Goal: Task Accomplishment & Management: Complete application form

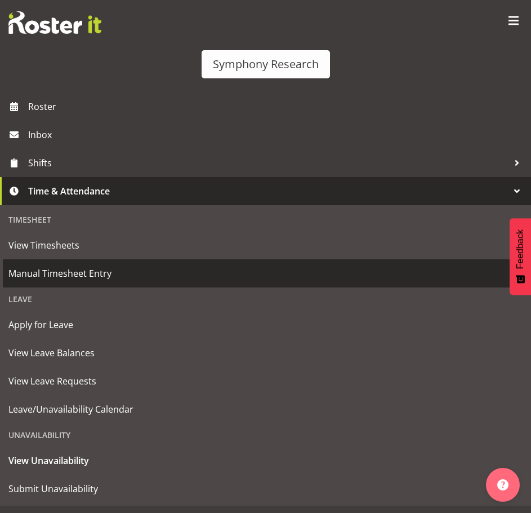
click at [160, 270] on span "Manual Timesheet Entry" at bounding box center [265, 273] width 514 height 17
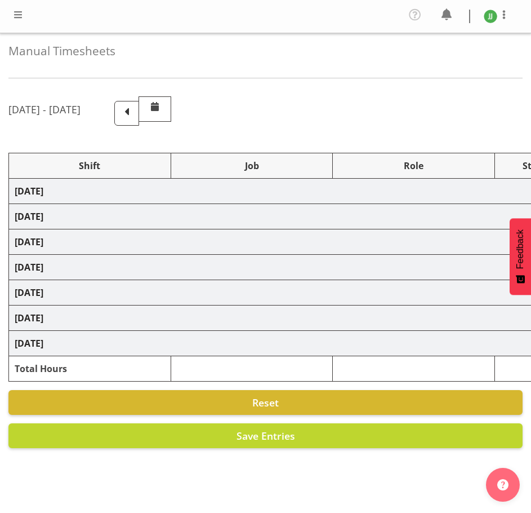
select select "81298"
select select "10587"
select select "47"
select select "81298"
select select "10587"
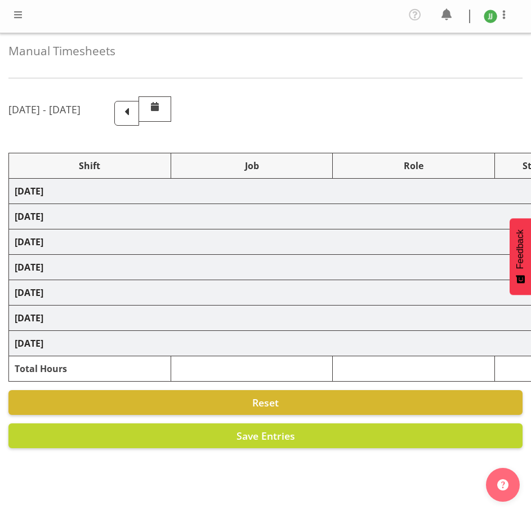
select select "47"
select select "81298"
select select "10587"
select select "47"
select select "81298"
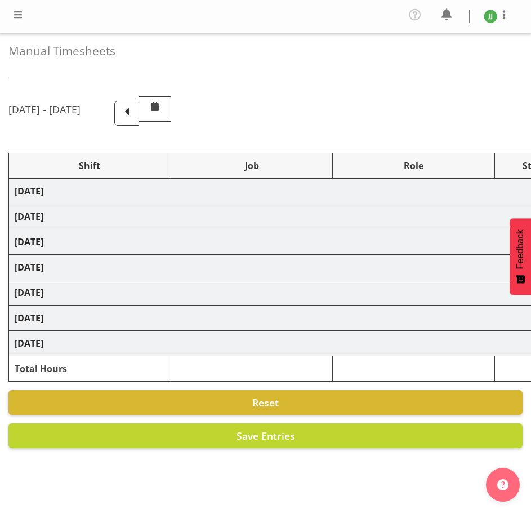
select select "10587"
select select "47"
select select "81298"
select select "10587"
select select "47"
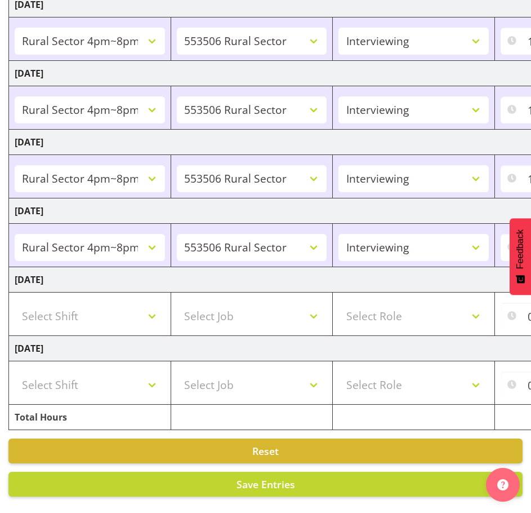
scroll to position [264, 0]
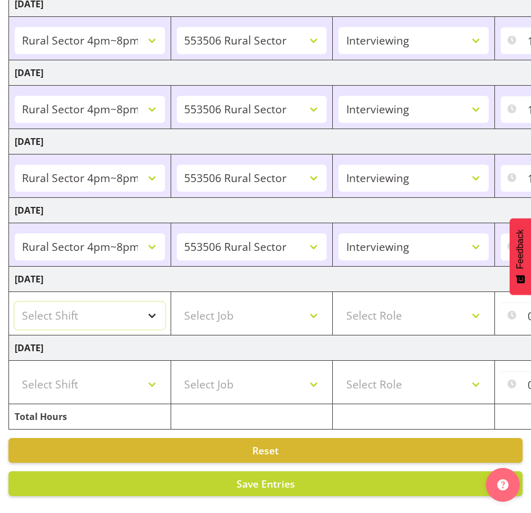
click at [140, 306] on select "Select Shift !!Weekend Residential (Roster IT Shift Label) *Business 9/10am ~ 4…" at bounding box center [90, 315] width 150 height 27
select select "81299"
click at [15, 302] on select "Select Shift !!Weekend Residential (Roster IT Shift Label) *Business 9/10am ~ 4…" at bounding box center [90, 315] width 150 height 27
click at [256, 303] on select "Select Job 550060 IF Admin 553492 World Poll Aus Wave 2 Main 2025 553493 World …" at bounding box center [252, 315] width 150 height 27
select select "10587"
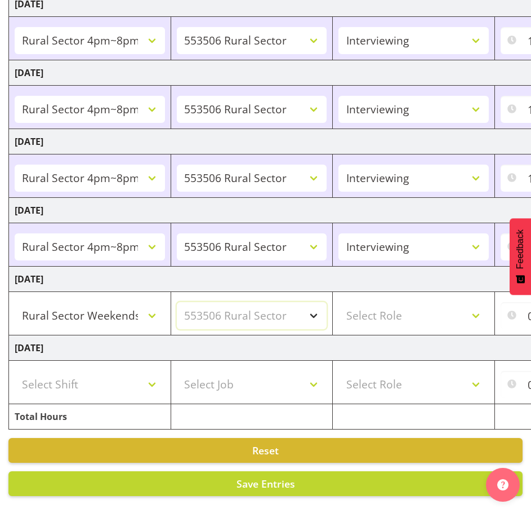
click at [177, 302] on select "Select Job 550060 IF Admin 553492 World Poll Aus Wave 2 Main 2025 553493 World …" at bounding box center [252, 315] width 150 height 27
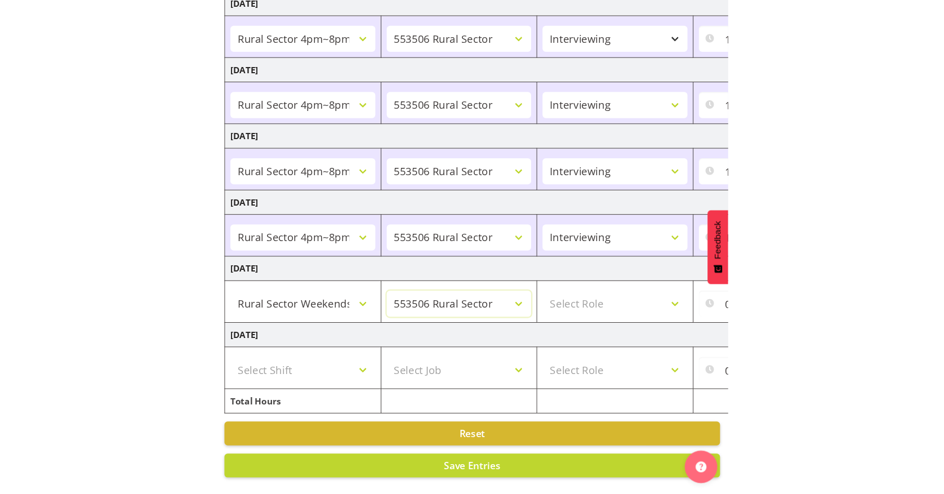
scroll to position [208, 0]
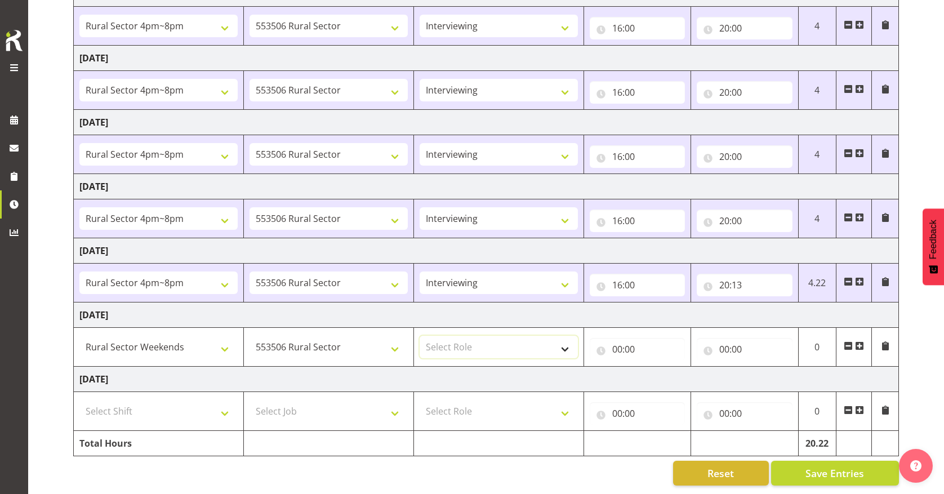
click at [489, 341] on select "Select Role Briefing Interviewing" at bounding box center [499, 347] width 158 height 23
select select "47"
click at [420, 336] on select "Select Role Briefing Interviewing" at bounding box center [499, 347] width 158 height 23
click at [531, 340] on input "00:00" at bounding box center [638, 349] width 96 height 23
click at [531, 367] on select "00 01 02 03 04 05 06 07 08 09 10 11 12 13 14 15 16 17 18 19 20 21 22 23" at bounding box center [666, 378] width 25 height 23
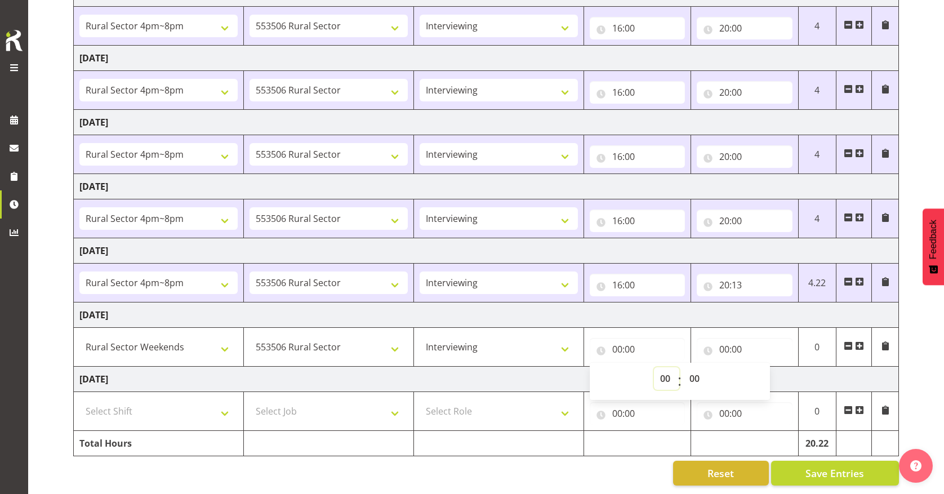
select select "12"
click at [531, 367] on select "00 01 02 03 04 05 06 07 08 09 10 11 12 13 14 15 16 17 18 19 20 21 22 23" at bounding box center [666, 378] width 25 height 23
type input "12:00"
click at [531, 378] on td "Sunday 7th September 2025" at bounding box center [486, 379] width 825 height 25
click at [531, 340] on input "00:00" at bounding box center [745, 349] width 96 height 23
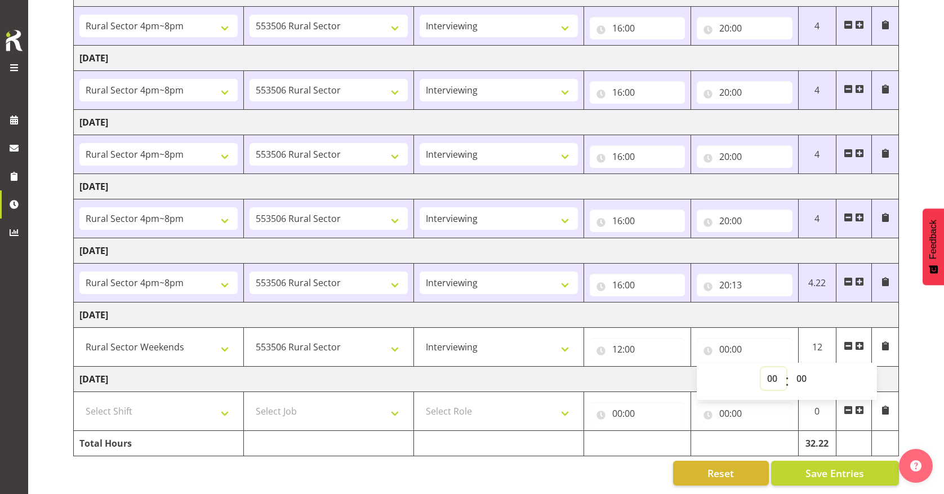
click at [531, 371] on select "00 01 02 03 04 05 06 07 08 09 10 11 12 13 14 15 16 17 18 19 20 21 22 23" at bounding box center [773, 378] width 25 height 23
select select "16"
click at [531, 367] on select "00 01 02 03 04 05 06 07 08 09 10 11 12 13 14 15 16 17 18 19 20 21 22 23" at bounding box center [773, 378] width 25 height 23
type input "16:00"
click at [531, 367] on select "00 01 02 03 04 05 06 07 08 09 10 11 12 13 14 15 16 17 18 19 20 21 22 23 24 25 2…" at bounding box center [802, 378] width 25 height 23
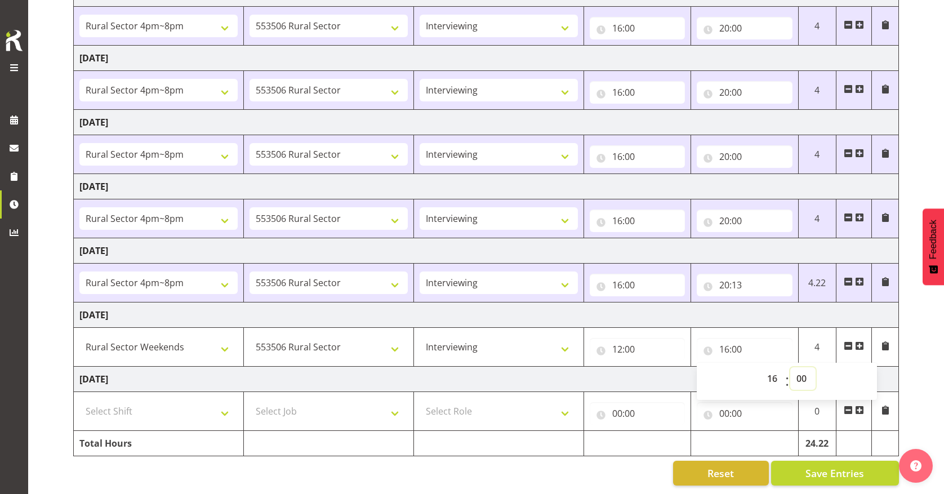
select select "15"
click at [531, 367] on select "00 01 02 03 04 05 06 07 08 09 10 11 12 13 14 15 16 17 18 19 20 21 22 23 24 25 2…" at bounding box center [802, 378] width 25 height 23
type input "16:15"
click at [531, 369] on td "Sunday 7th September 2025" at bounding box center [486, 379] width 825 height 25
click at [531, 341] on span at bounding box center [859, 345] width 9 height 9
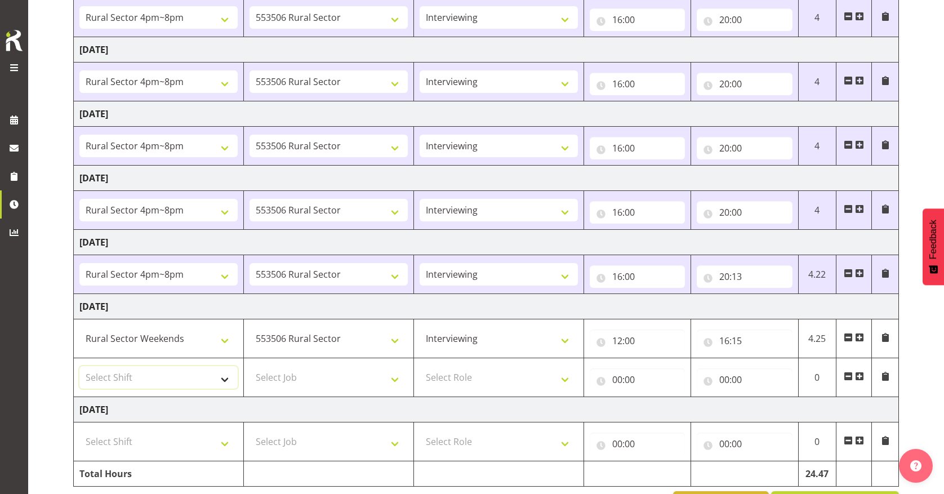
click at [175, 381] on select "Select Shift !!Weekend Residential (Roster IT Shift Label) *Business 9/10am ~ 4…" at bounding box center [158, 377] width 158 height 23
select select "81299"
click at [79, 366] on select "Select Shift !!Weekend Residential (Roster IT Shift Label) *Business 9/10am ~ 4…" at bounding box center [158, 377] width 158 height 23
click at [354, 372] on select "Select Job 550060 IF Admin 553492 World Poll Aus Wave 2 Main 2025 553493 World …" at bounding box center [329, 377] width 158 height 23
select select "10587"
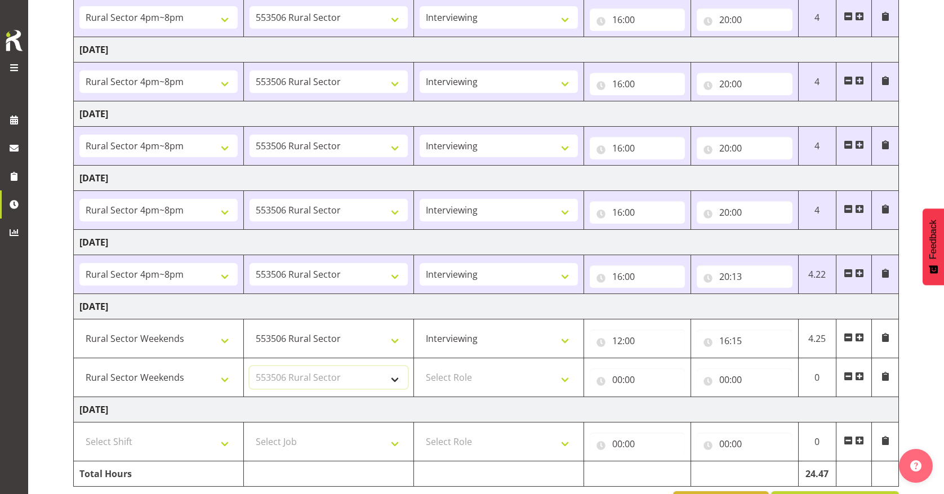
click at [250, 366] on select "Select Job 550060 IF Admin 553492 World Poll Aus Wave 2 Main 2025 553493 World …" at bounding box center [329, 377] width 158 height 23
click at [496, 388] on select "Select Role Briefing Interviewing" at bounding box center [499, 377] width 158 height 23
select select "47"
click at [420, 366] on select "Select Role Briefing Interviewing" at bounding box center [499, 377] width 158 height 23
click at [531, 381] on input "00:00" at bounding box center [638, 379] width 96 height 23
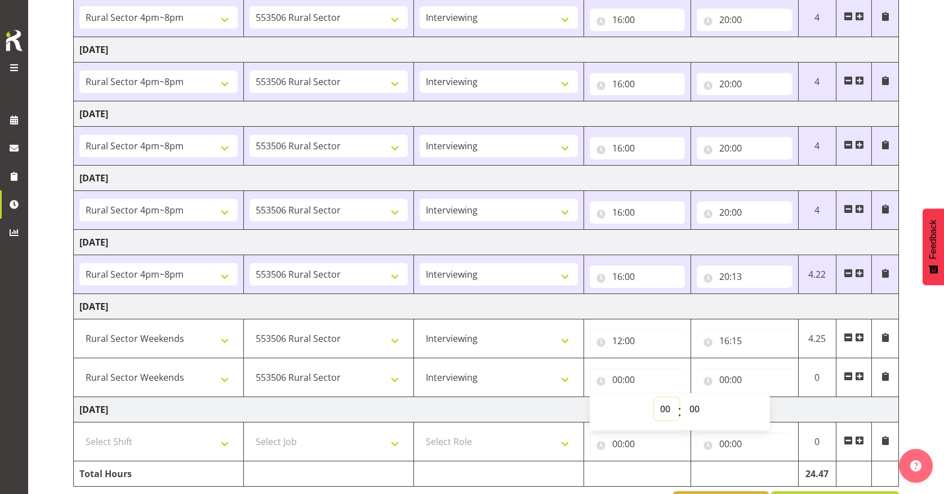
click at [531, 407] on select "00 01 02 03 04 05 06 07 08 09 10 11 12 13 14 15 16 17 18 19 20 21 22 23" at bounding box center [666, 409] width 25 height 23
select select "16"
click at [531, 398] on select "00 01 02 03 04 05 06 07 08 09 10 11 12 13 14 15 16 17 18 19 20 21 22 23" at bounding box center [666, 409] width 25 height 23
type input "16:00"
click at [531, 406] on select "00 01 02 03 04 05 06 07 08 09 10 11 12 13 14 15 16 17 18 19 20 21 22 23 24 25 2…" at bounding box center [695, 409] width 25 height 23
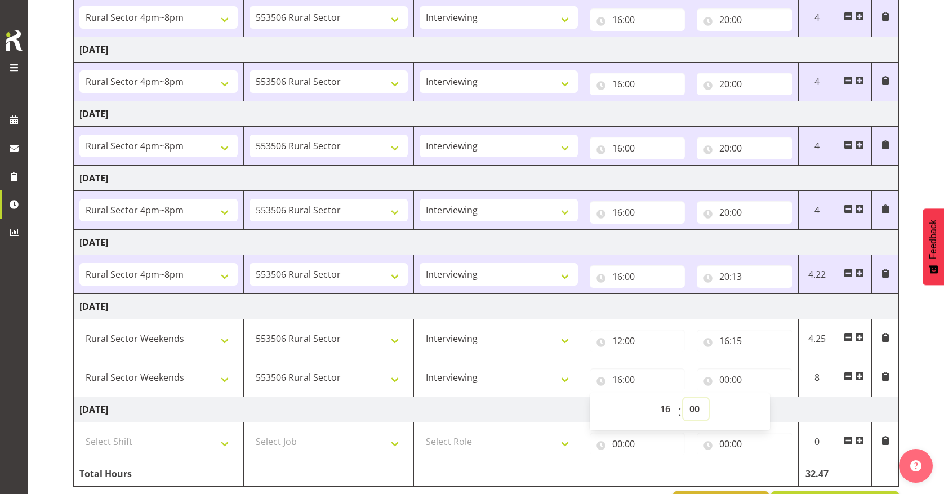
click at [531, 407] on select "00 01 02 03 04 05 06 07 08 09 10 11 12 13 14 15 16 17 18 19 20 21 22 23 24 25 2…" at bounding box center [695, 409] width 25 height 23
select select "45"
click at [531, 398] on select "00 01 02 03 04 05 06 07 08 09 10 11 12 13 14 15 16 17 18 19 20 21 22 23 24 25 2…" at bounding box center [695, 409] width 25 height 23
type input "16:45"
click at [531, 411] on td "Sunday 7th September 2025" at bounding box center [486, 409] width 825 height 25
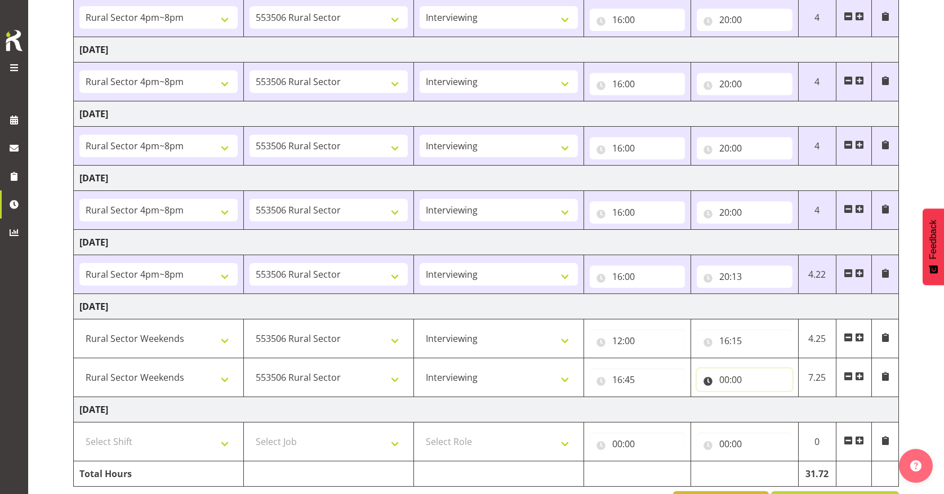
click at [531, 380] on input "00:00" at bounding box center [745, 379] width 96 height 23
click at [531, 405] on select "00 01 02 03 04 05 06 07 08 09 10 11 12 13 14 15 16 17 18 19 20 21 22 23" at bounding box center [773, 409] width 25 height 23
select select "19"
click at [531, 398] on select "00 01 02 03 04 05 06 07 08 09 10 11 12 13 14 15 16 17 18 19 20 21 22 23" at bounding box center [773, 409] width 25 height 23
type input "19:00"
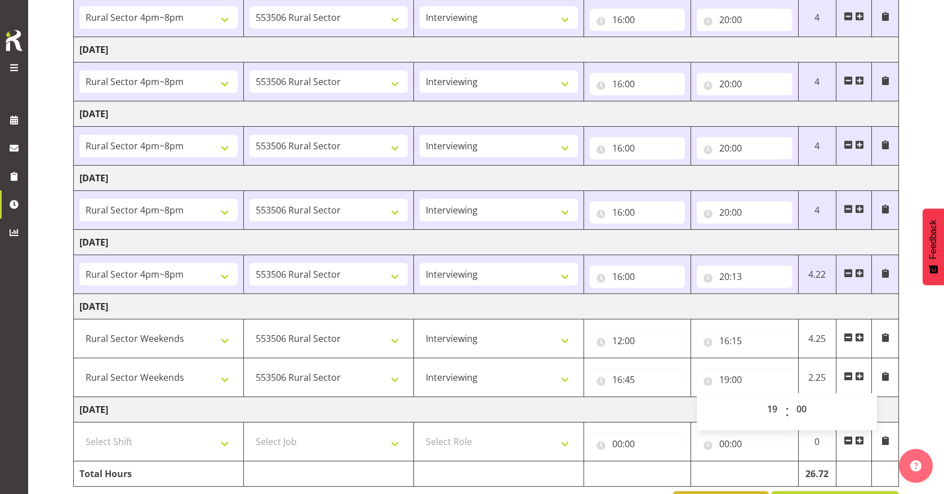
click at [531, 407] on td "Sunday 7th September 2025" at bounding box center [486, 409] width 825 height 25
